Goal: Communication & Community: Participate in discussion

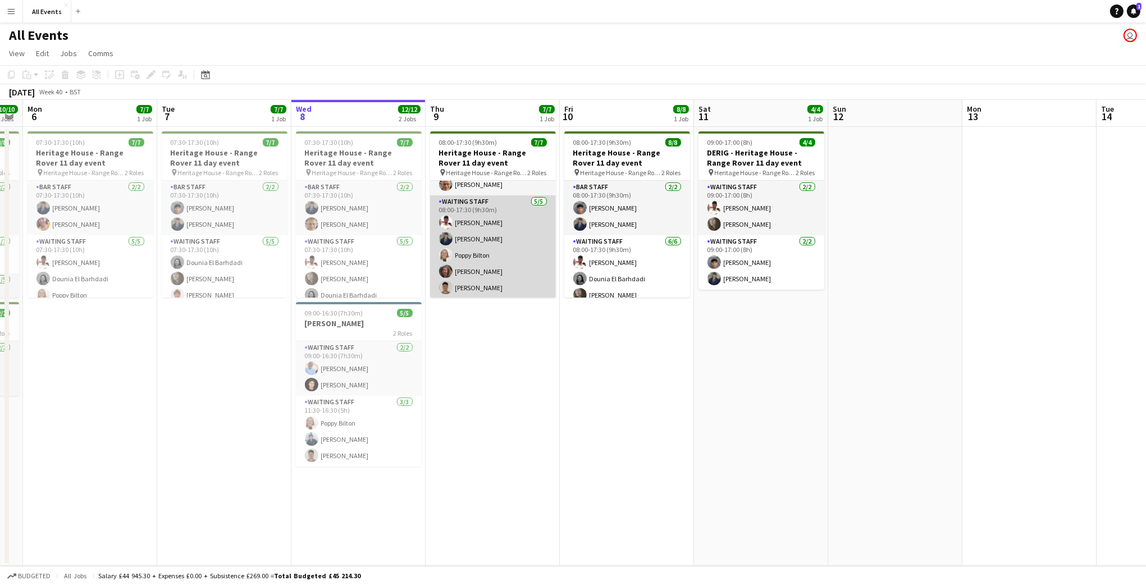
scroll to position [0, 379]
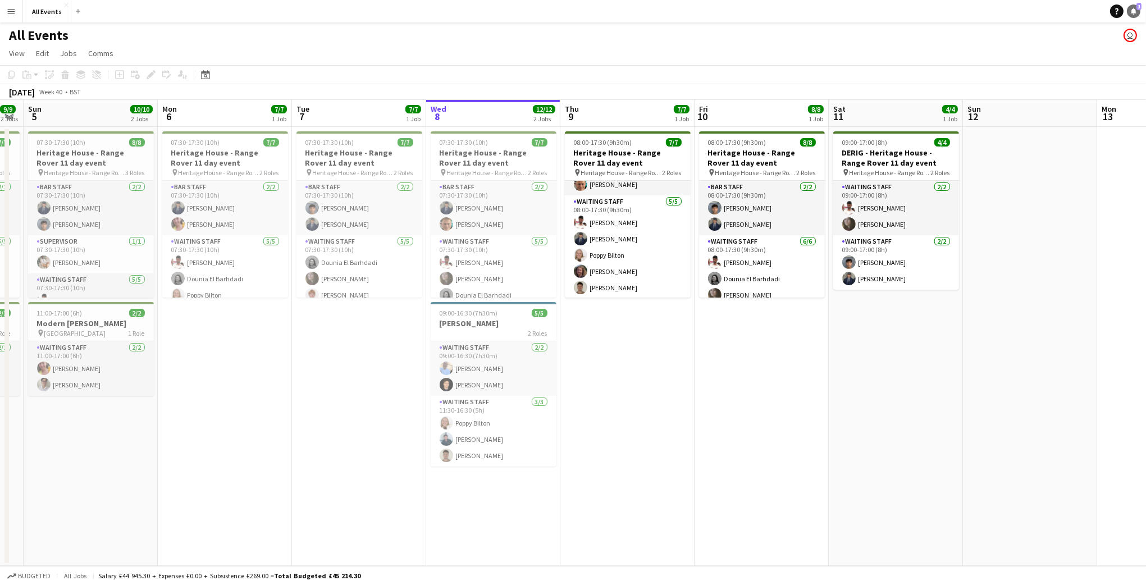
click at [1133, 13] on icon at bounding box center [1134, 11] width 6 height 6
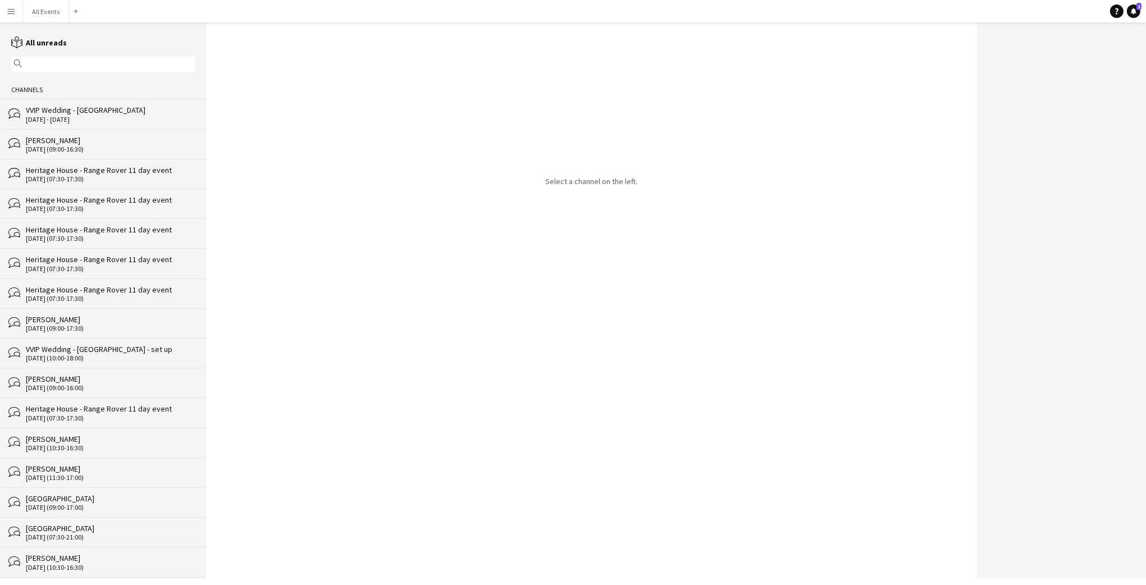
click at [140, 118] on div "[DATE] - [DATE]" at bounding box center [110, 120] width 169 height 8
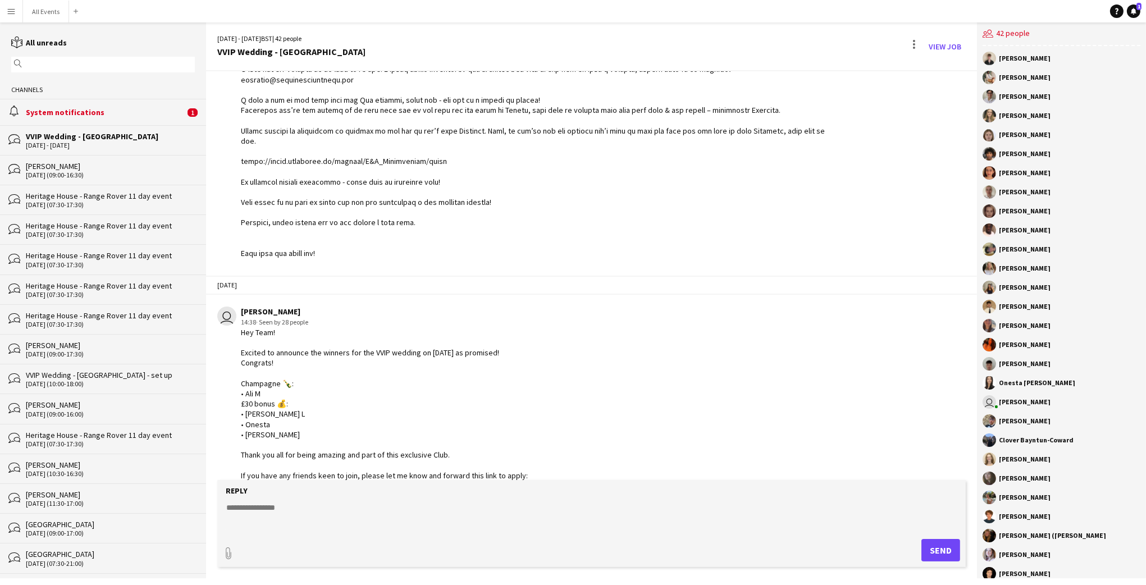
click at [122, 116] on div "System notifications" at bounding box center [105, 112] width 159 height 10
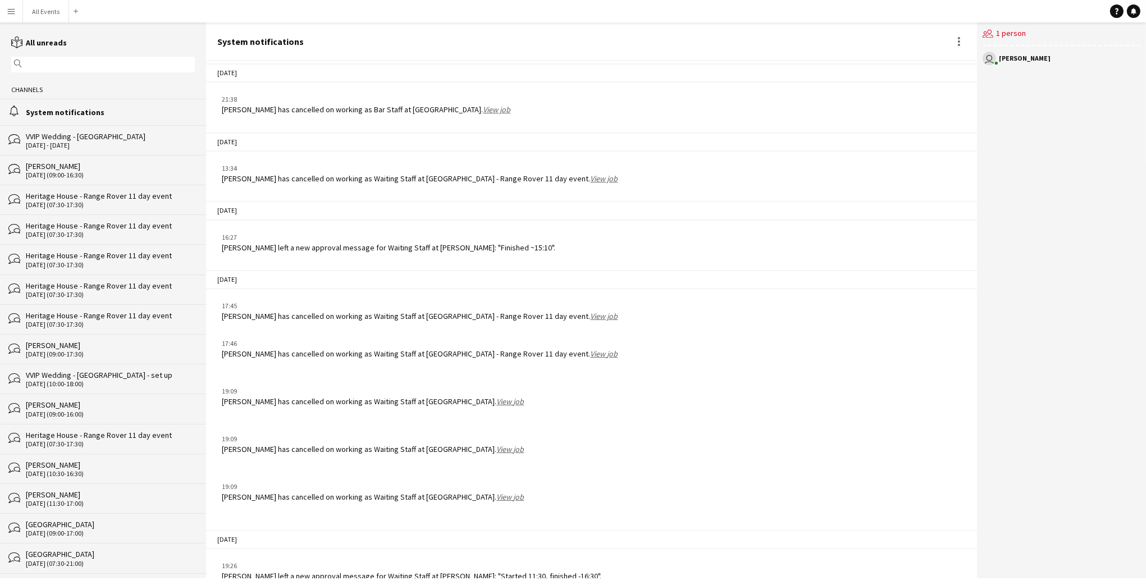
click at [489, 571] on div "Edward Varley left a new approval message for Waiting Staff at E.J. Churchill: …" at bounding box center [412, 576] width 380 height 10
click at [114, 139] on div "VVIP Wedding - [GEOGRAPHIC_DATA]" at bounding box center [110, 136] width 169 height 10
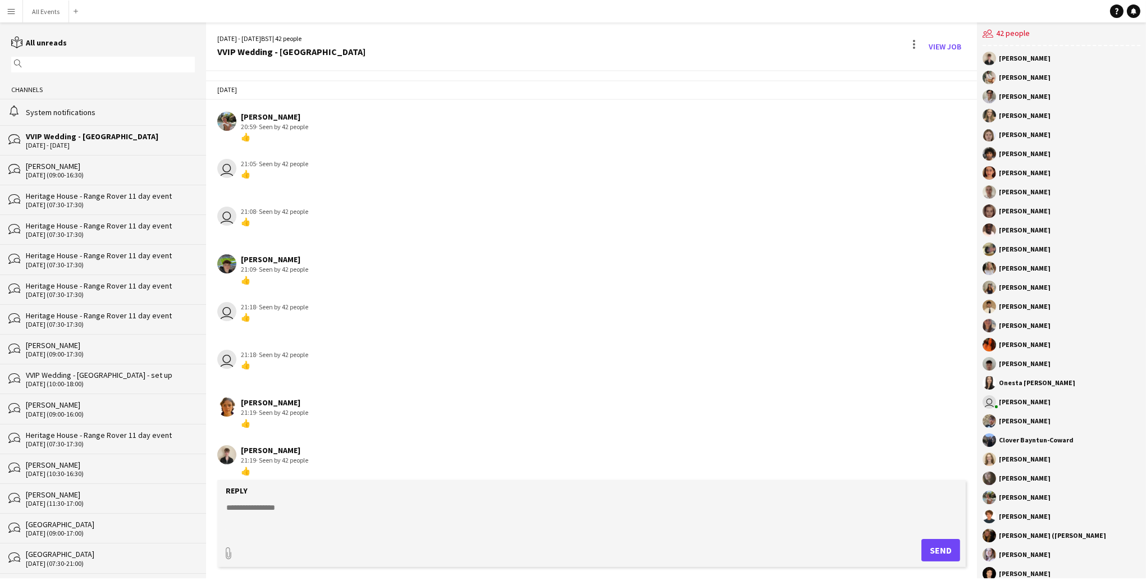
scroll to position [1581, 0]
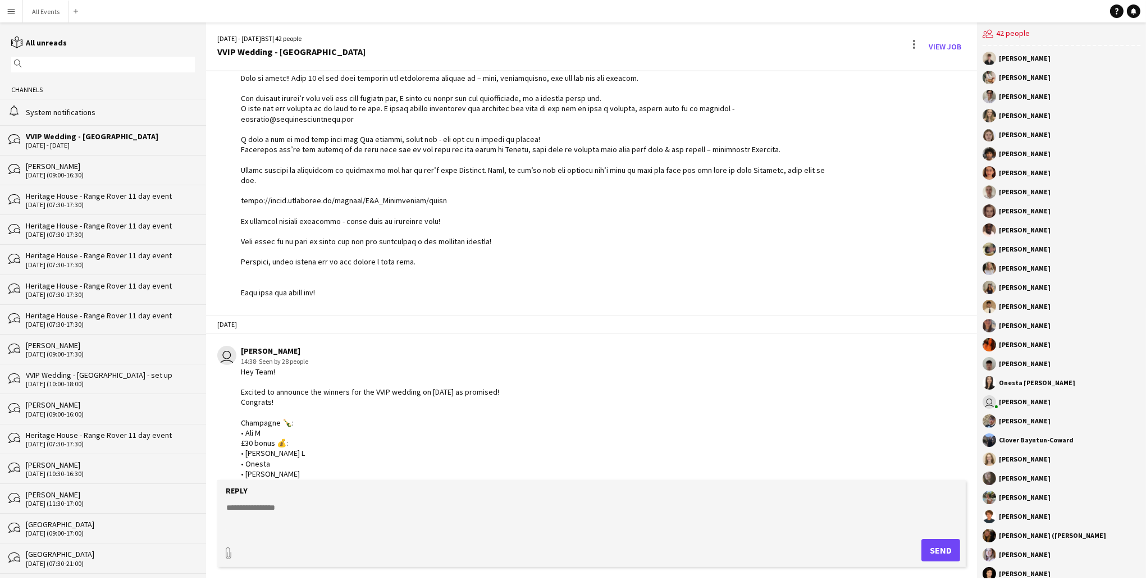
click at [116, 167] on div "[PERSON_NAME]" at bounding box center [110, 166] width 169 height 10
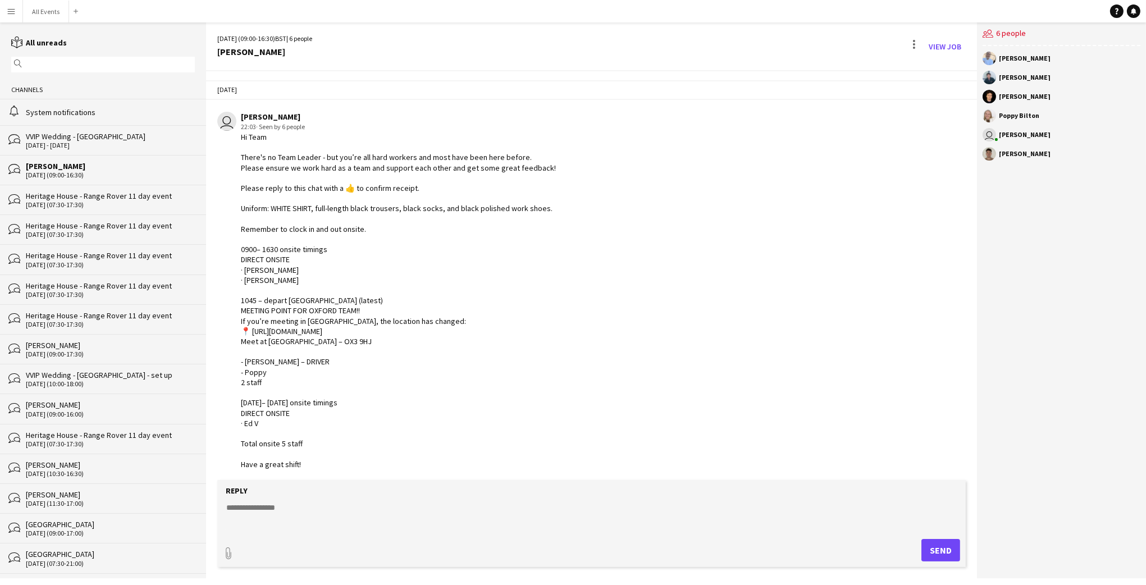
click at [16, 14] on button "Menu" at bounding box center [11, 11] width 22 height 22
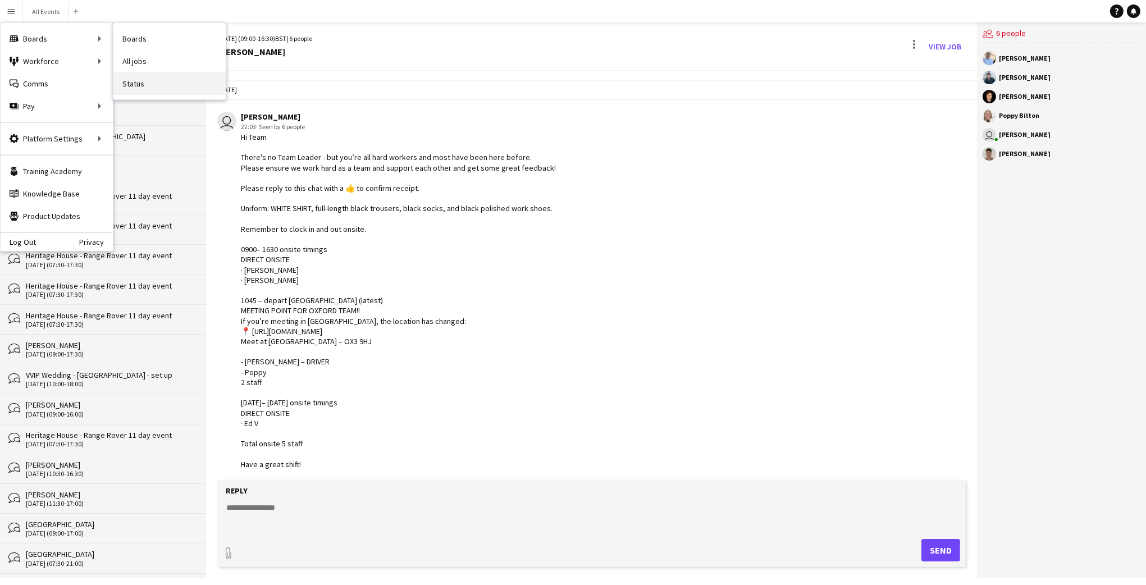
click at [144, 84] on link "Status" at bounding box center [169, 83] width 112 height 22
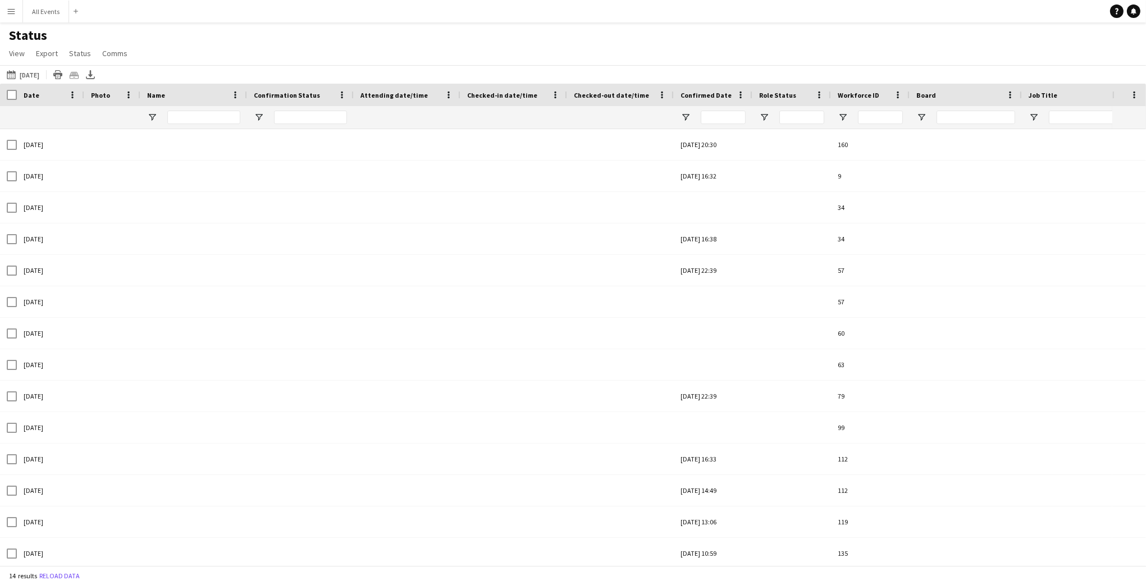
type input "**********"
